Goal: Transaction & Acquisition: Purchase product/service

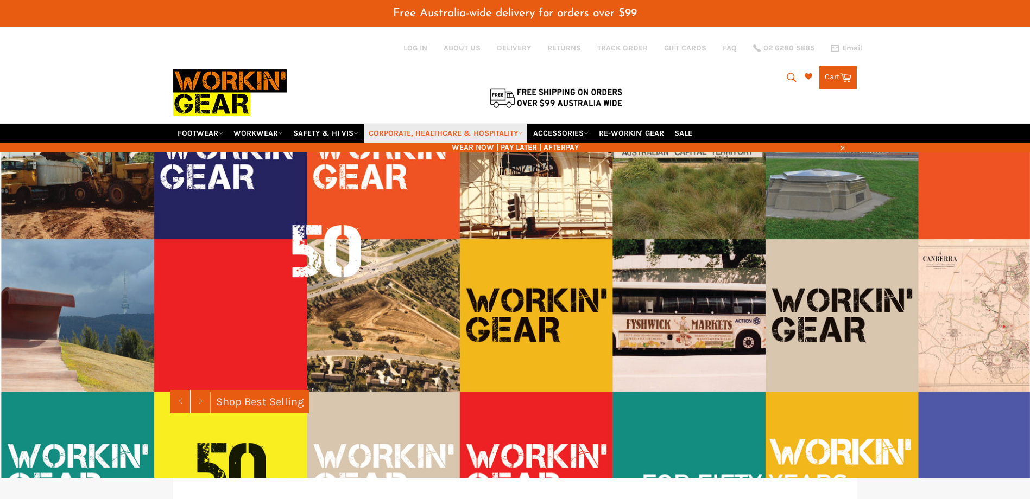
click at [467, 132] on link "CORPORATE, HEALTHCARE & HOSPITALITY" at bounding box center [445, 133] width 163 height 19
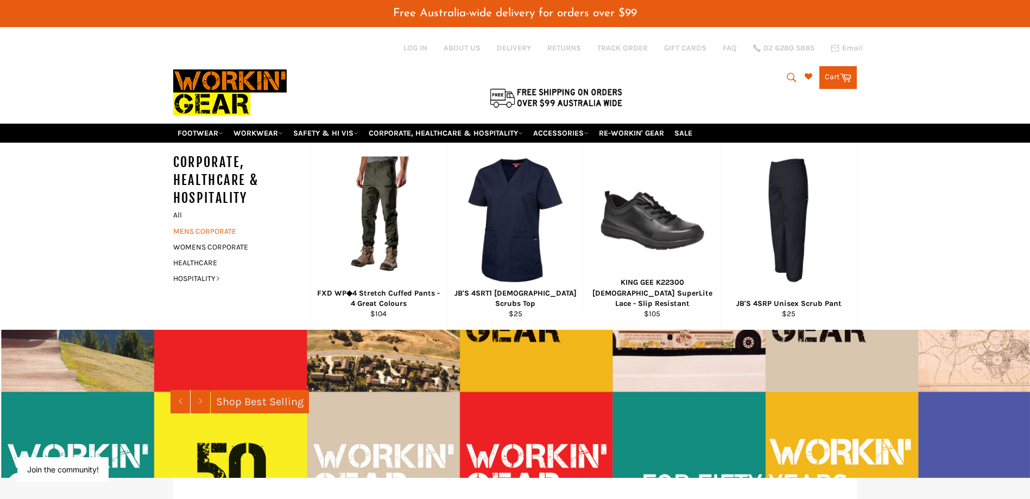
click at [205, 229] on link "MENS CORPORATE" at bounding box center [233, 232] width 131 height 16
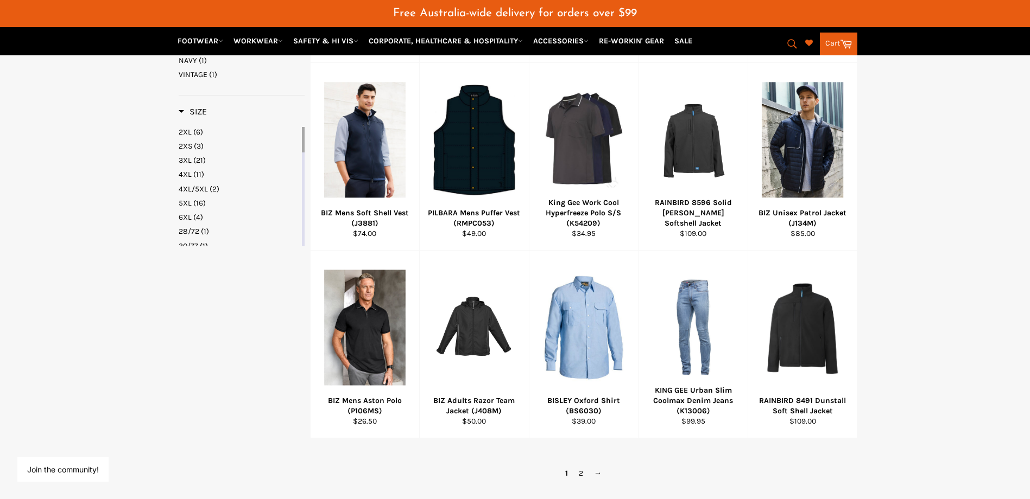
scroll to position [597, 0]
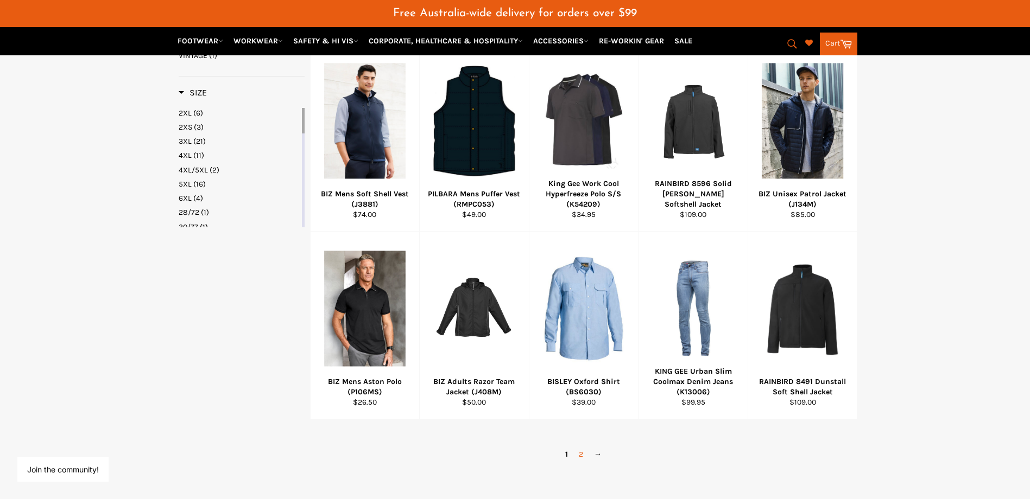
click at [579, 455] on link "2" at bounding box center [580, 455] width 15 height 16
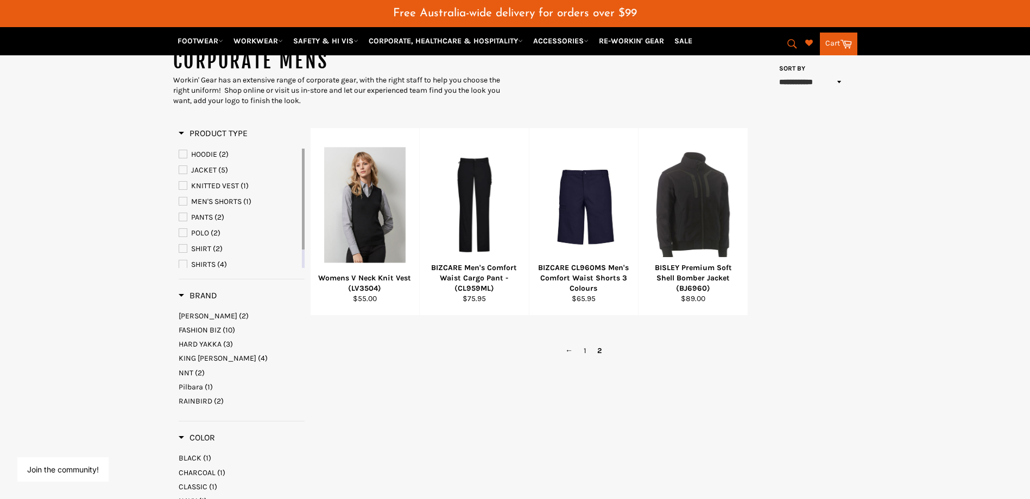
scroll to position [130, 0]
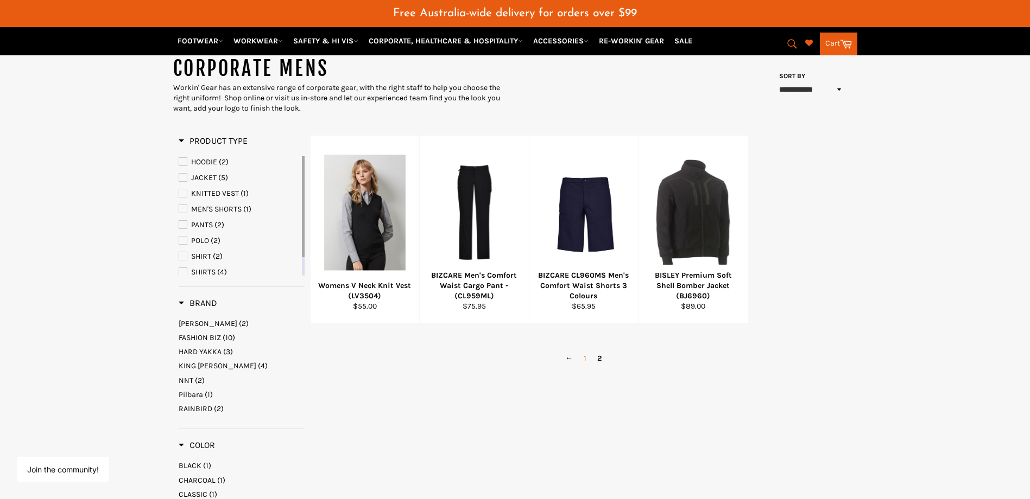
click at [585, 359] on link "1" at bounding box center [585, 359] width 14 height 16
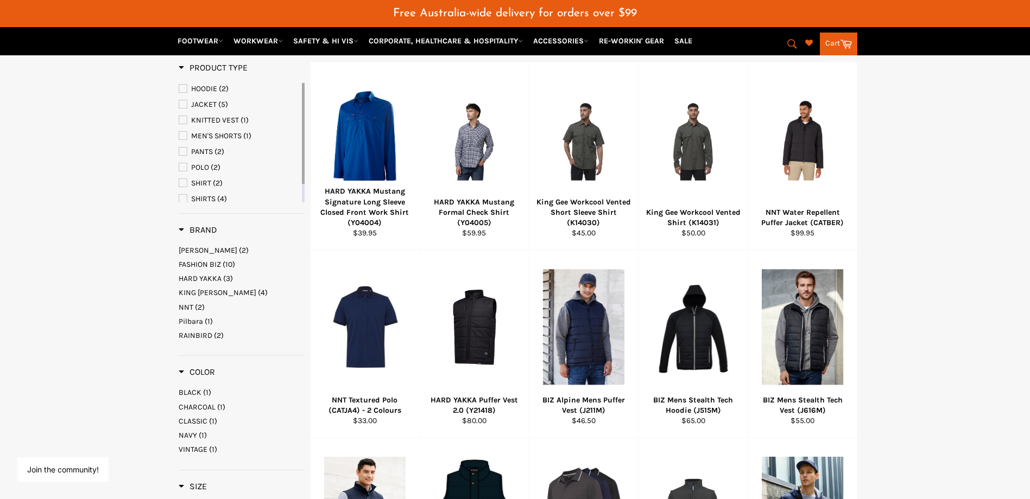
scroll to position [184, 0]
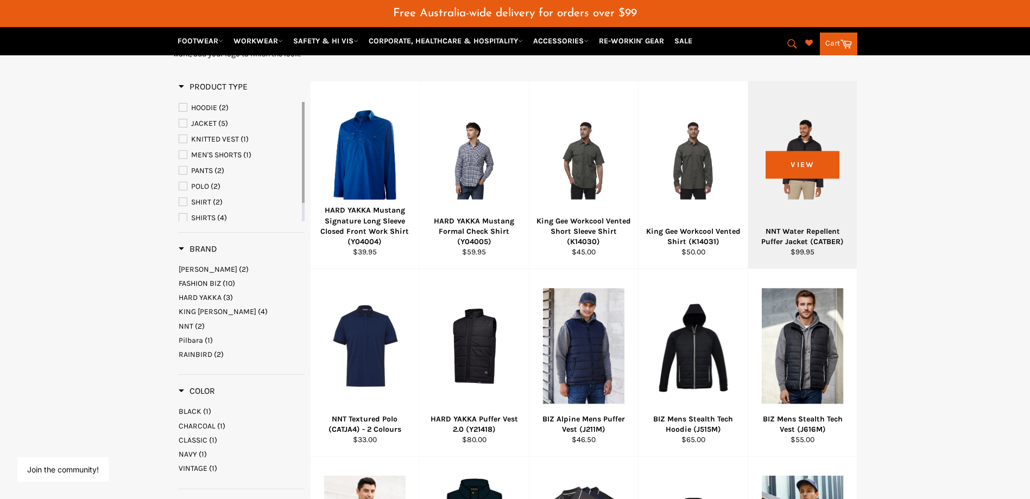
click at [791, 239] on div "NNT Water Repellent Puffer Jacket (CATBER)" at bounding box center [802, 236] width 96 height 21
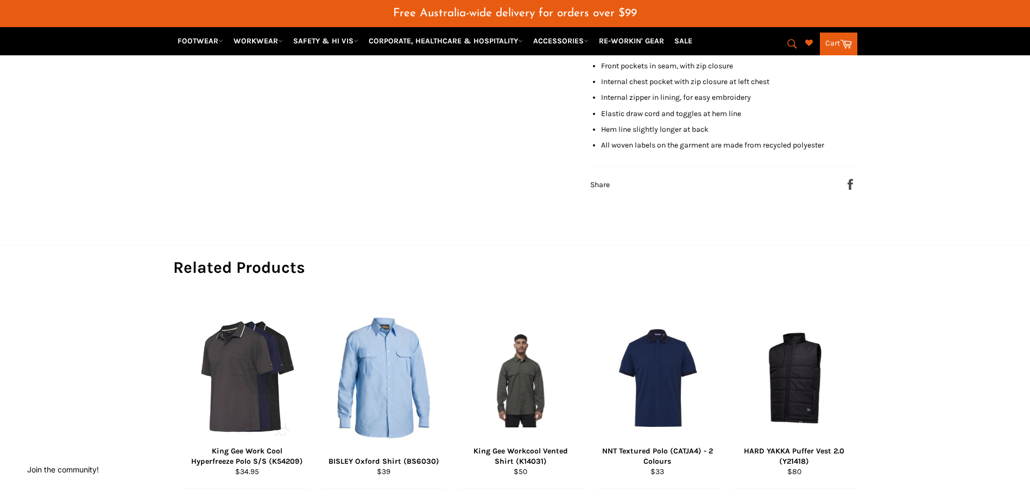
scroll to position [597, 0]
